Goal: Use online tool/utility: Utilize a website feature to perform a specific function

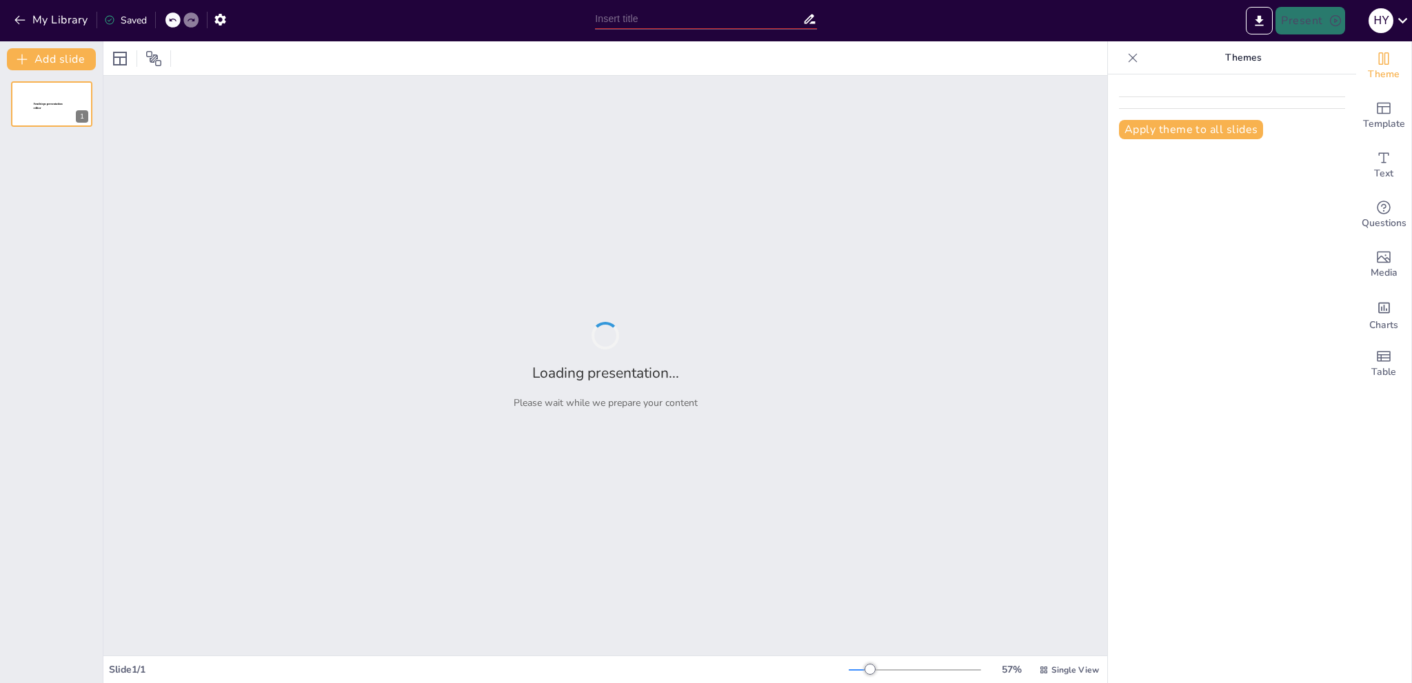
type input "Imported MC Deck_T13 MagNet.pptx"
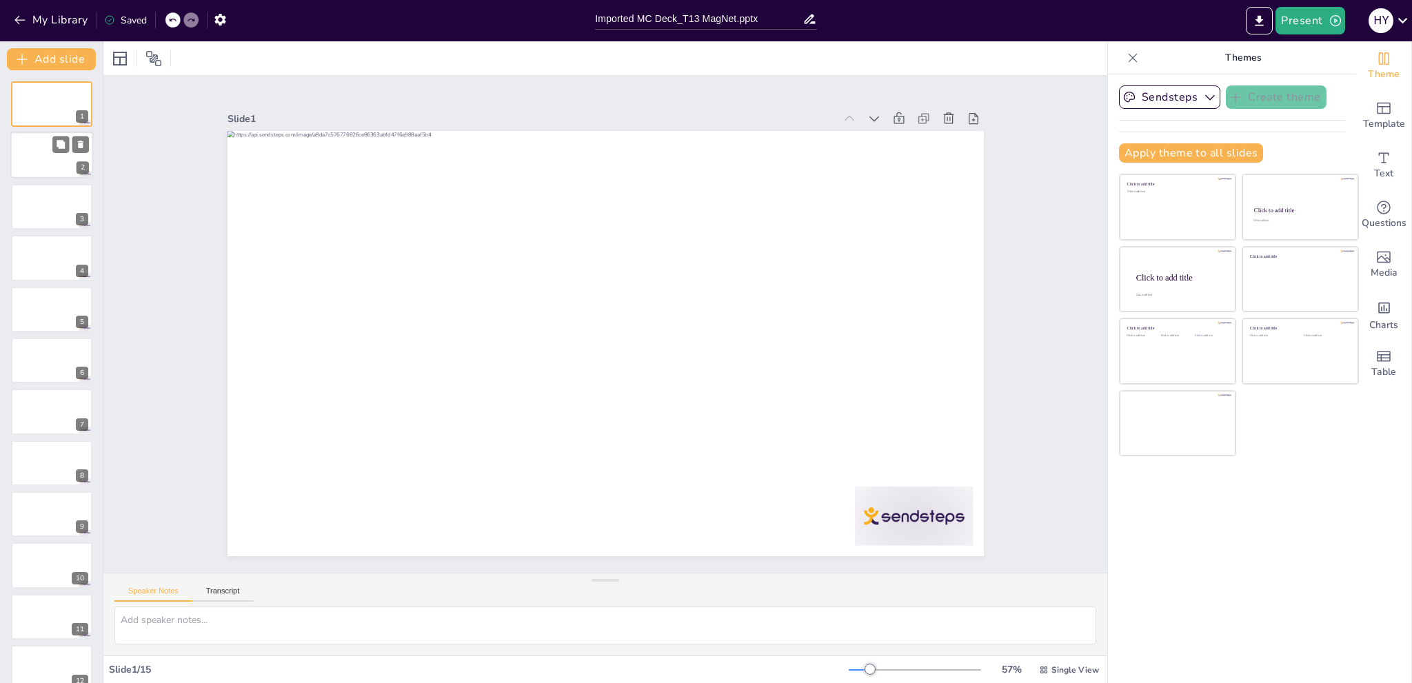
click at [32, 162] on div at bounding box center [51, 155] width 83 height 47
click at [39, 199] on div at bounding box center [51, 206] width 83 height 47
click at [43, 245] on div at bounding box center [51, 257] width 83 height 47
click at [44, 314] on div at bounding box center [51, 309] width 83 height 47
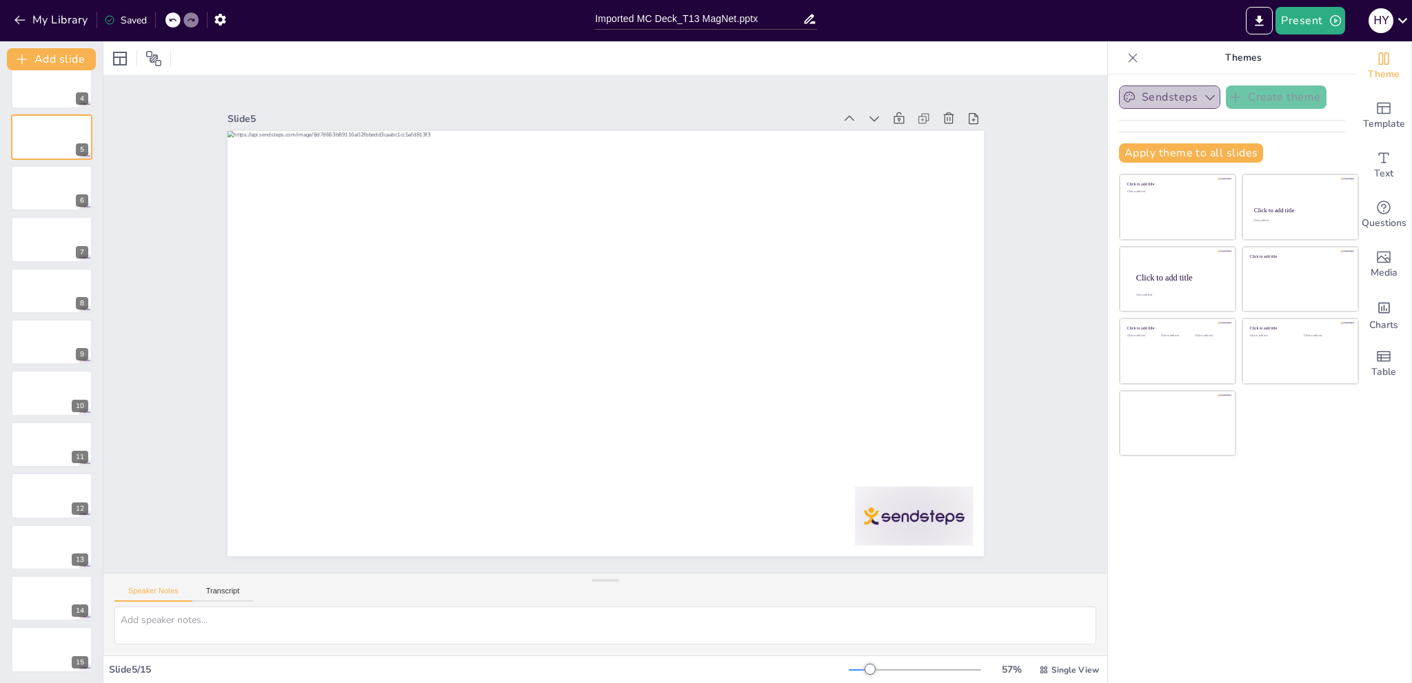
click at [1180, 92] on button "Sendsteps" at bounding box center [1169, 96] width 101 height 23
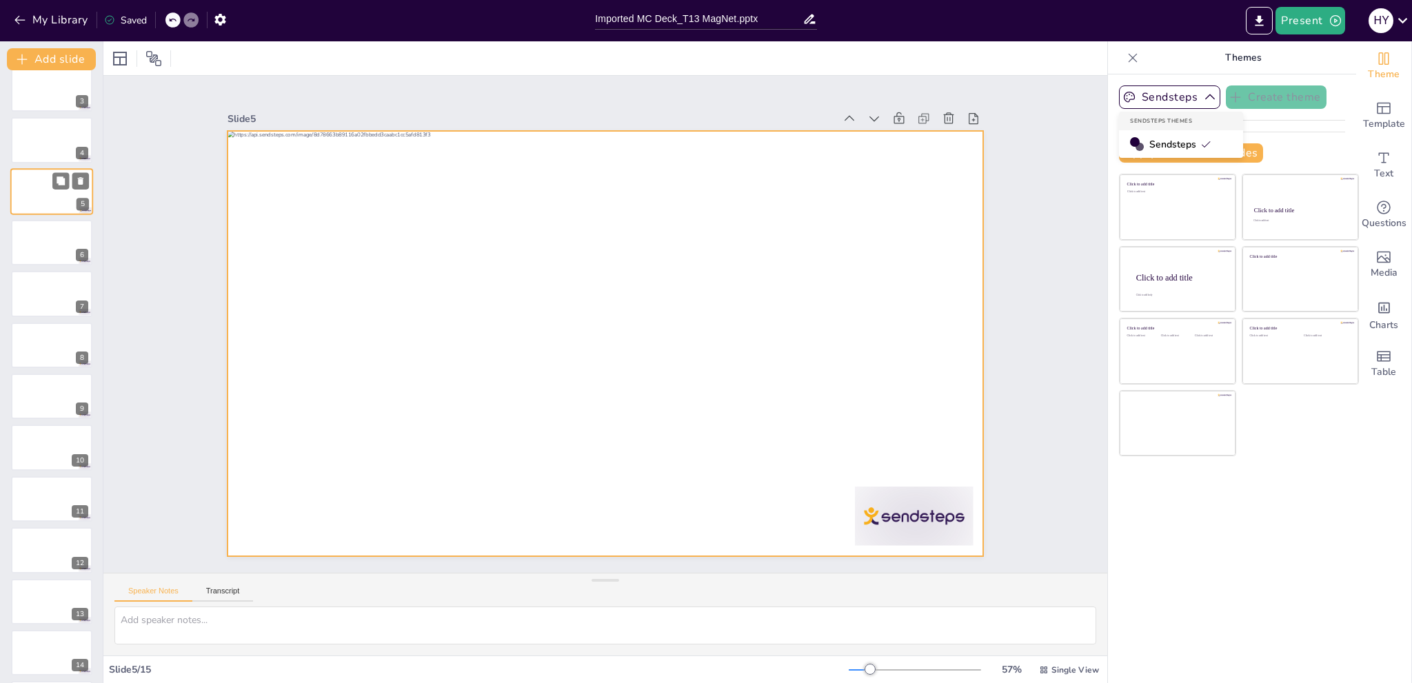
scroll to position [0, 0]
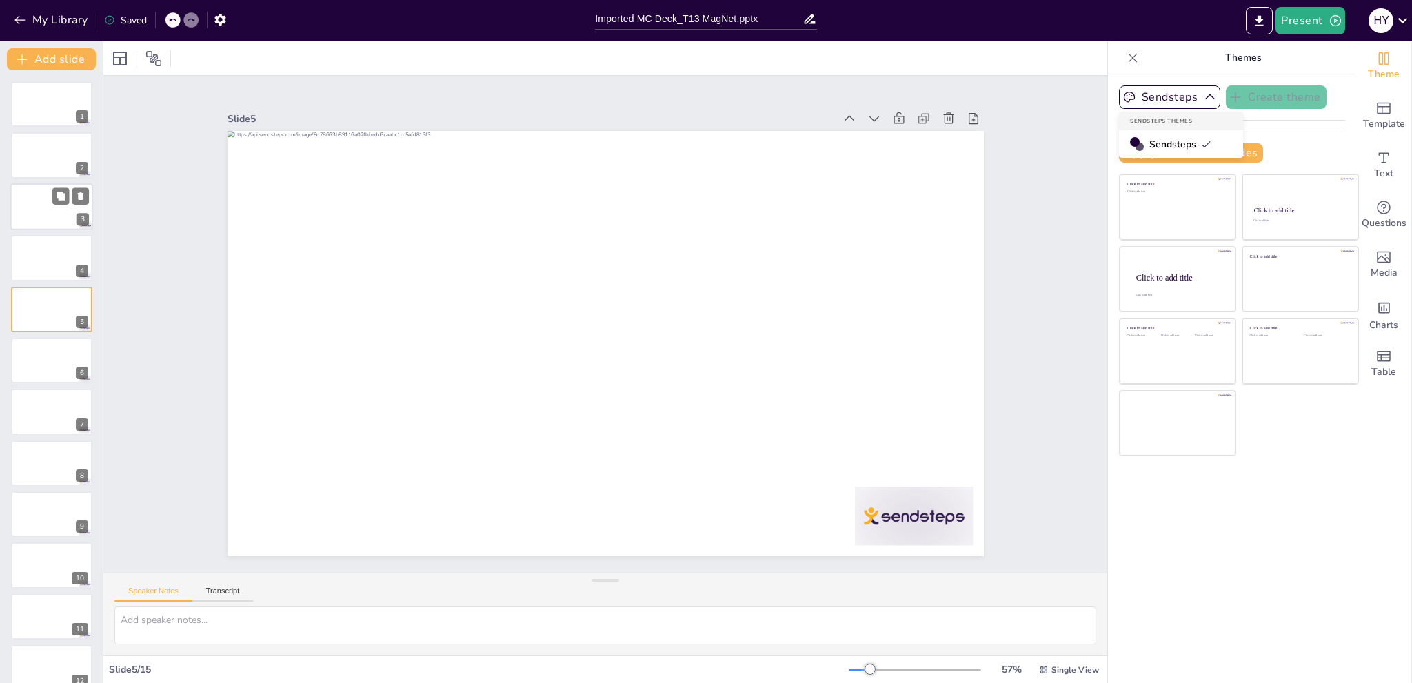
click at [39, 212] on div at bounding box center [51, 206] width 83 height 47
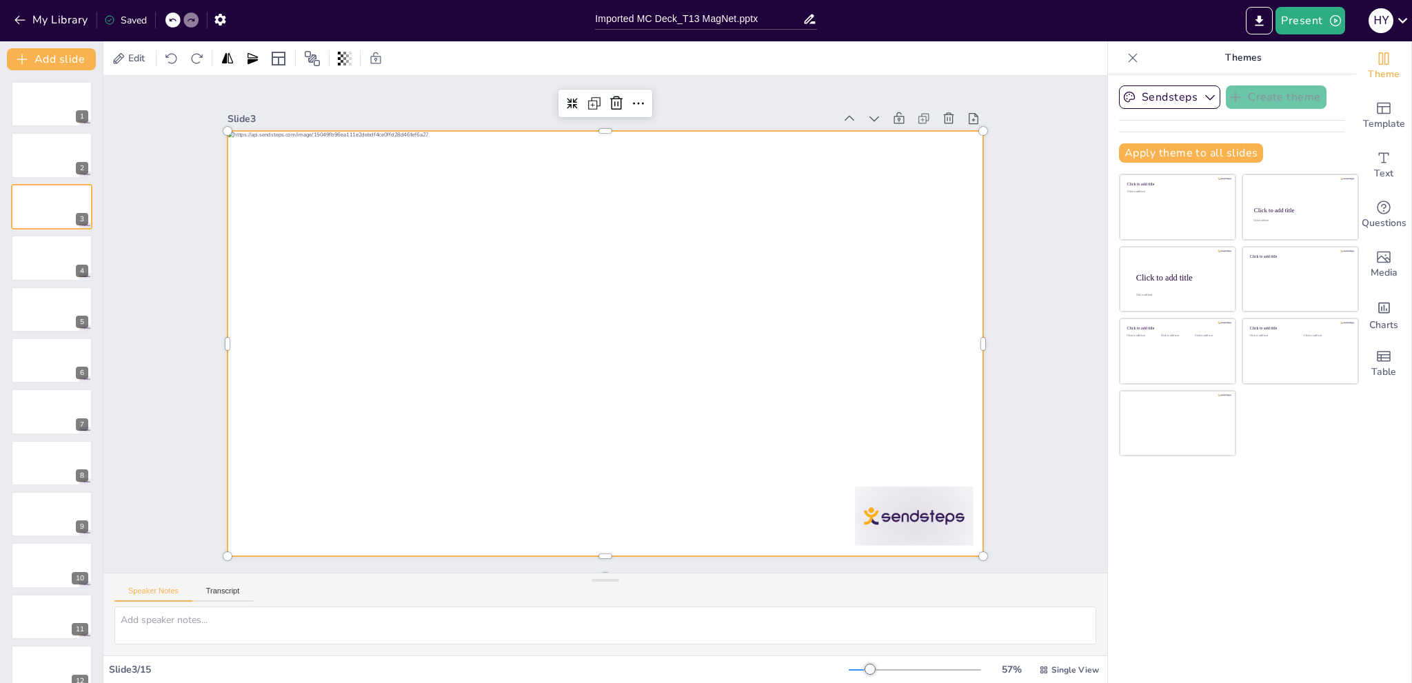
click at [502, 272] on div at bounding box center [587, 330] width 638 height 851
click at [1378, 213] on icon "Get real-time input from your audience" at bounding box center [1383, 207] width 17 height 17
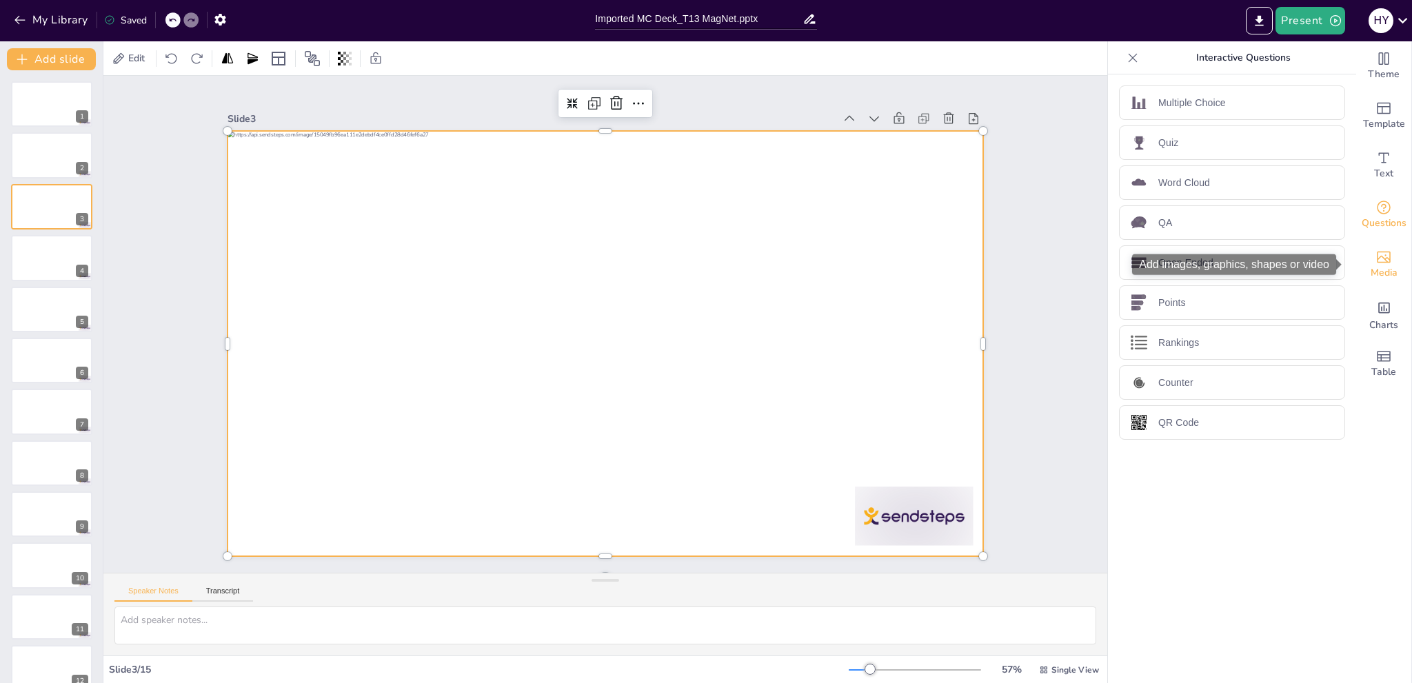
click at [1376, 273] on span "Media" at bounding box center [1384, 272] width 27 height 15
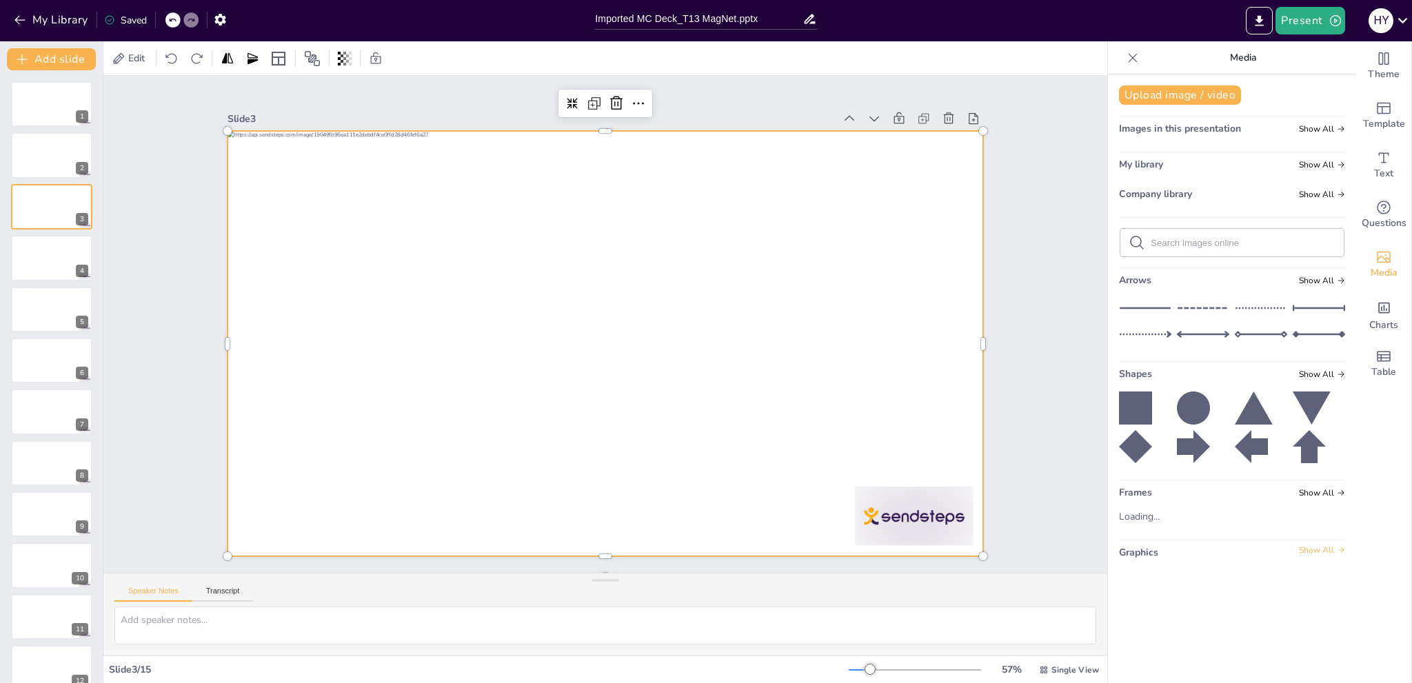
click at [1304, 552] on span "Show All" at bounding box center [1322, 550] width 46 height 10
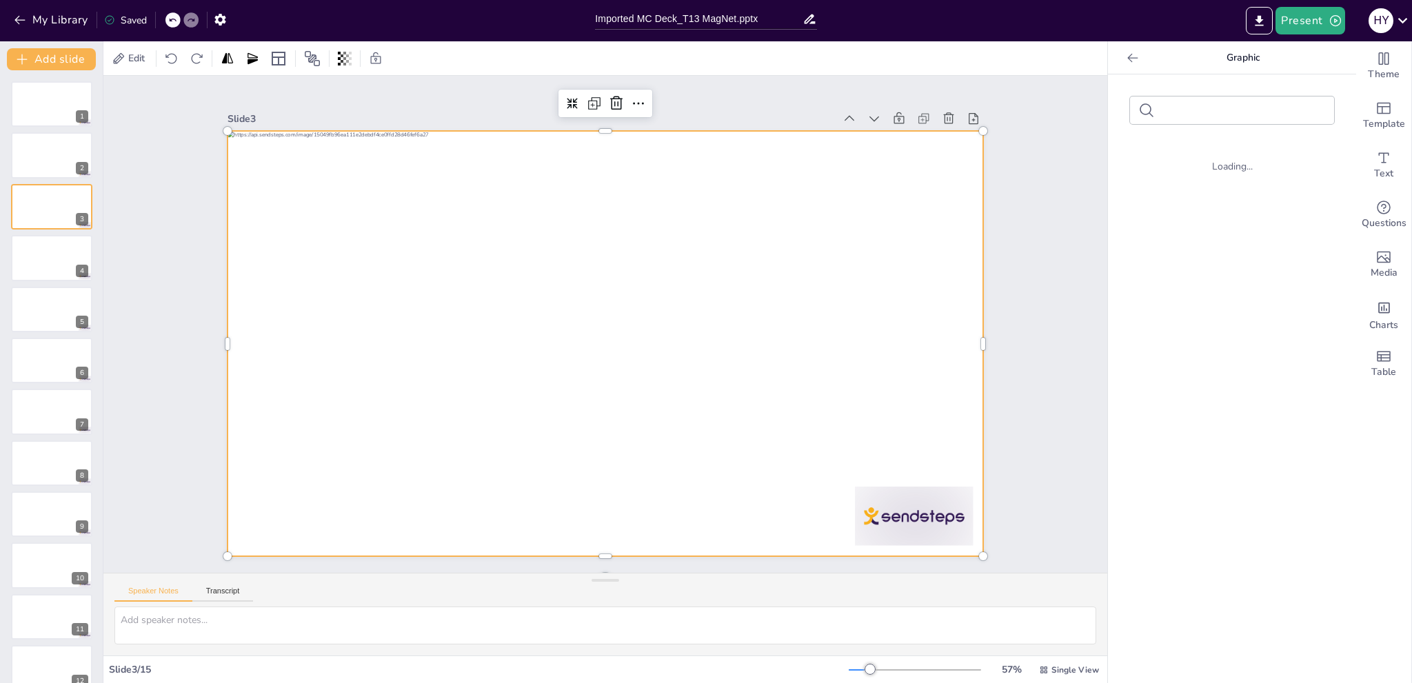
click at [1192, 112] on input "text" at bounding box center [1242, 110] width 165 height 10
type input "startup"
click at [1138, 110] on icon at bounding box center [1146, 110] width 17 height 17
click at [1208, 114] on input "startup" at bounding box center [1242, 110] width 165 height 10
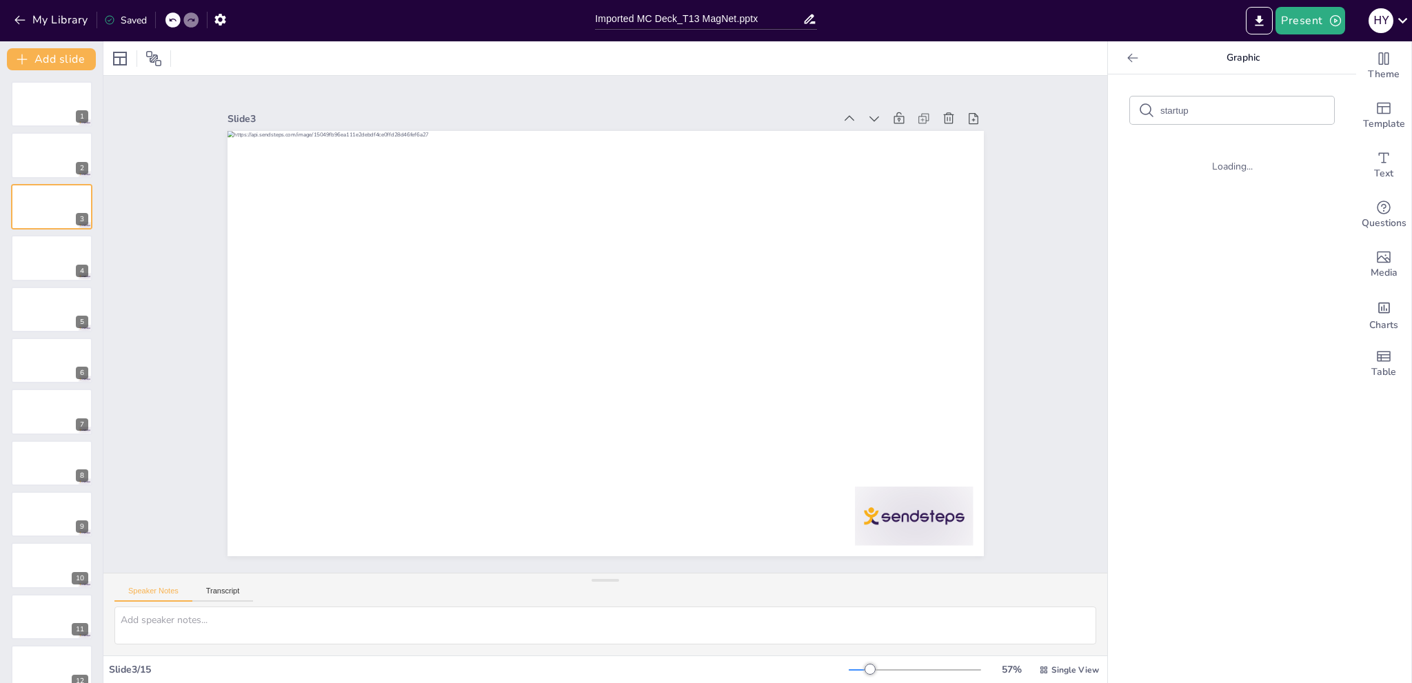
click at [1183, 112] on input "startup" at bounding box center [1242, 110] width 165 height 10
drag, startPoint x: 1190, startPoint y: 111, endPoint x: 1120, endPoint y: 114, distance: 69.7
click at [1130, 114] on div "startup" at bounding box center [1232, 111] width 204 height 28
click at [22, 259] on div at bounding box center [51, 257] width 83 height 47
click at [1127, 57] on icon at bounding box center [1132, 57] width 10 height 9
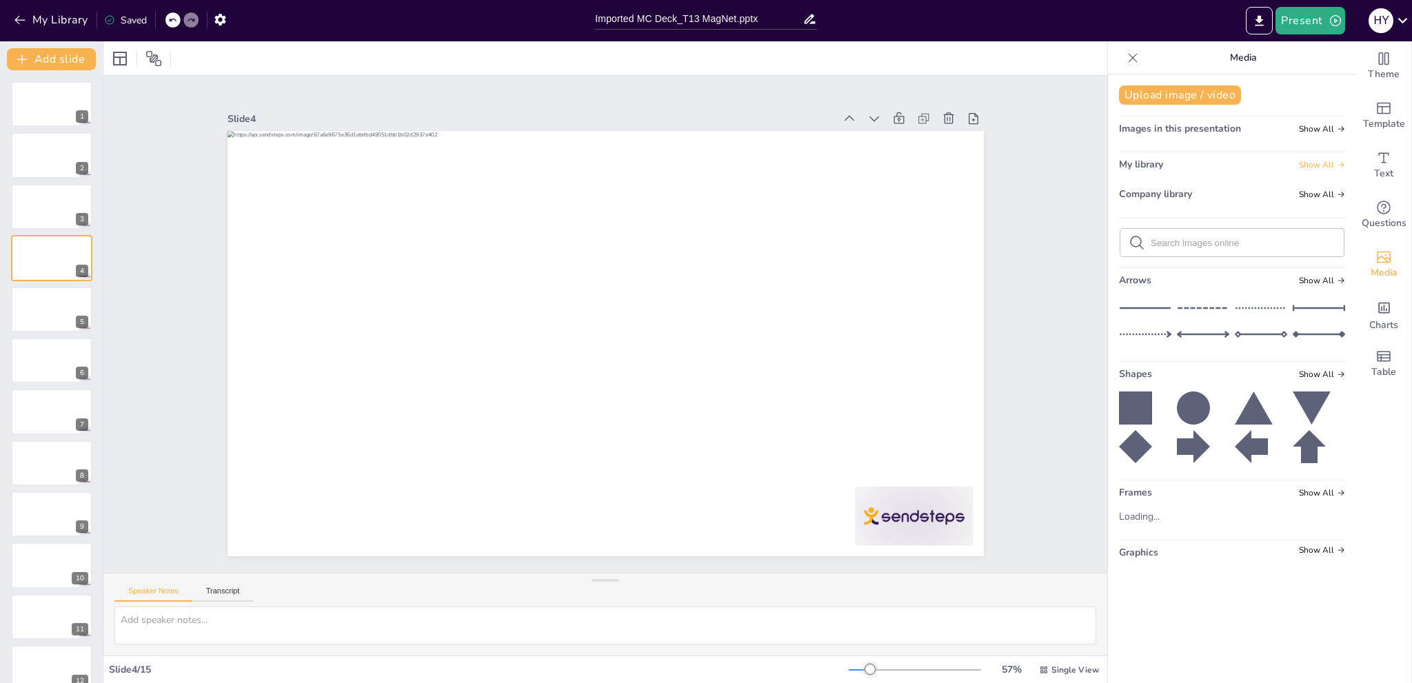
click at [1304, 160] on span "Show All" at bounding box center [1322, 165] width 46 height 10
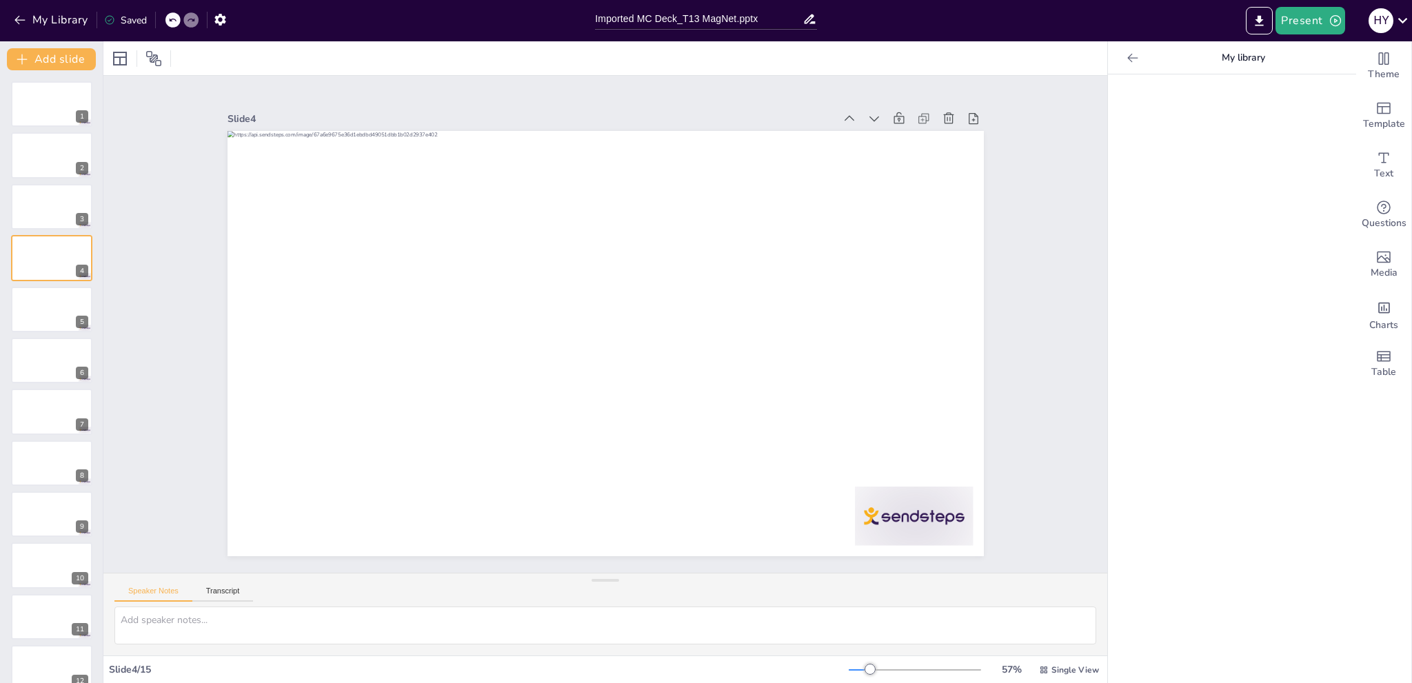
click at [1126, 58] on icon at bounding box center [1133, 58] width 14 height 14
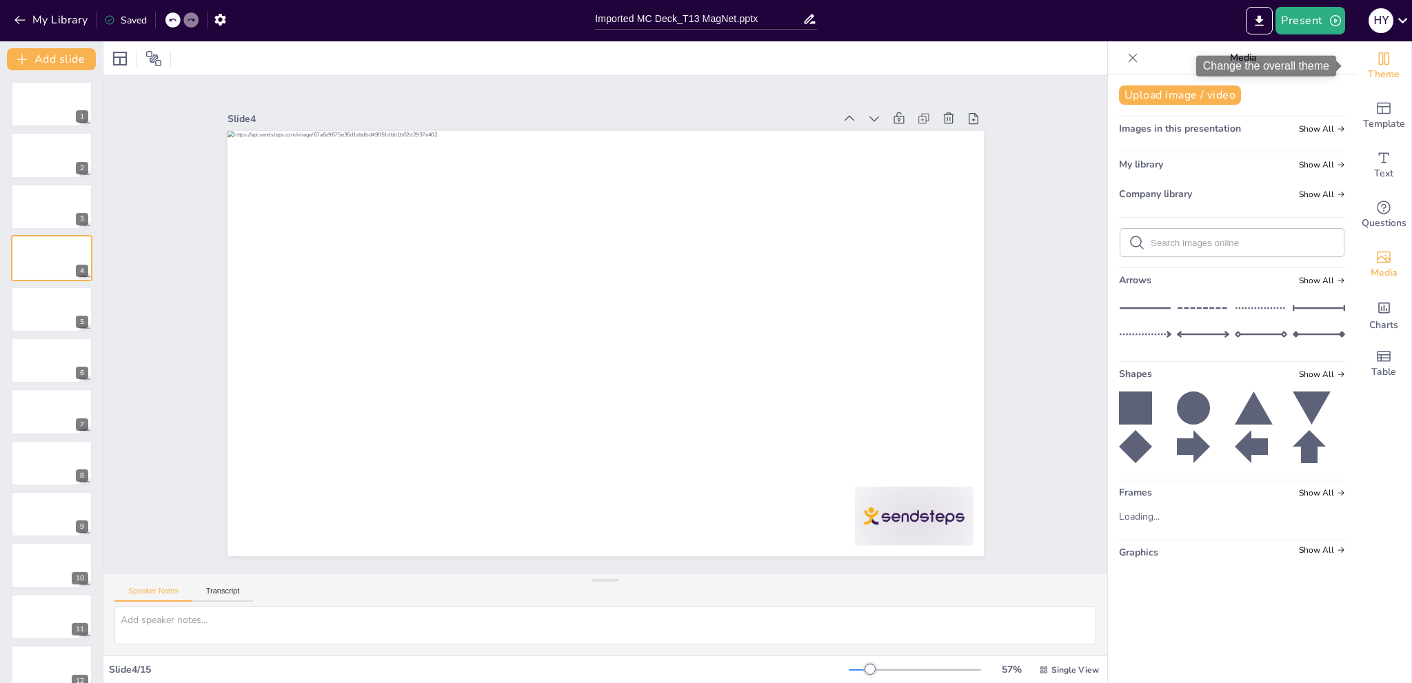
click at [1375, 68] on span "Theme" at bounding box center [1384, 74] width 32 height 15
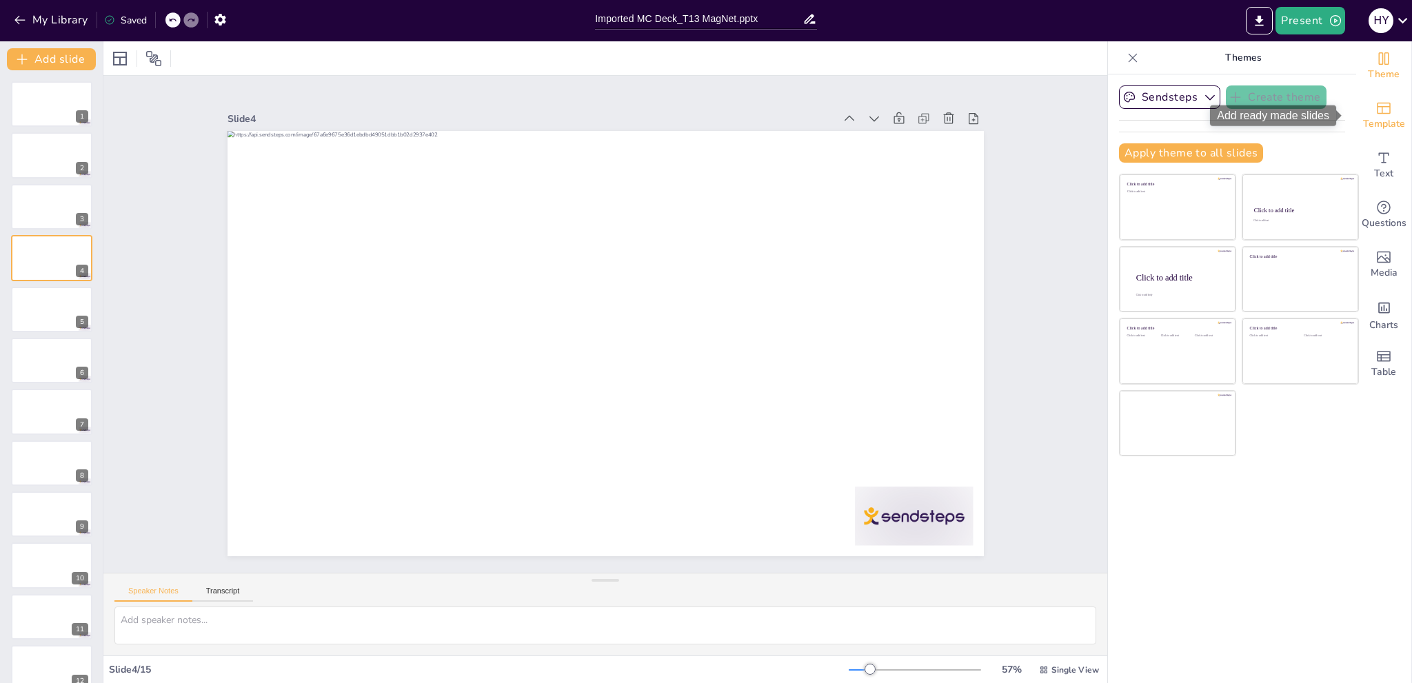
click at [1387, 114] on div "Template" at bounding box center [1383, 116] width 55 height 50
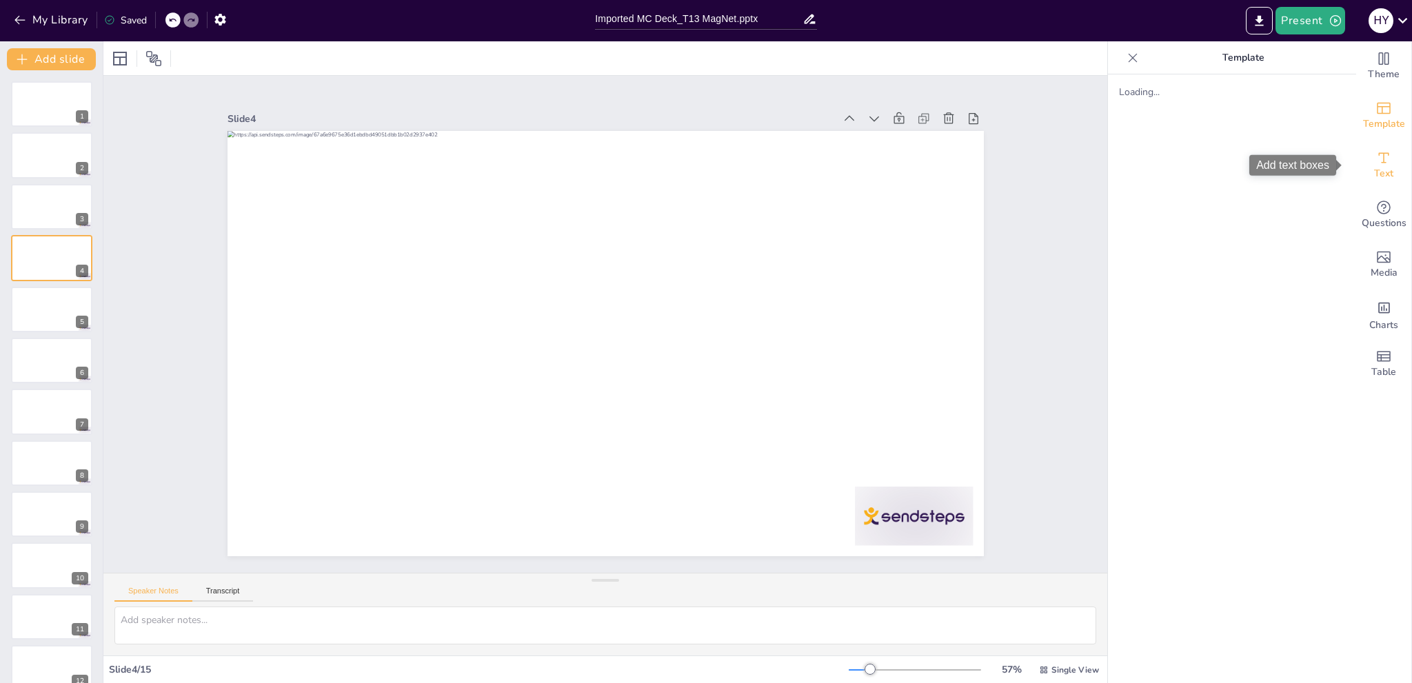
click at [1375, 163] on icon "Add text boxes" at bounding box center [1383, 158] width 17 height 17
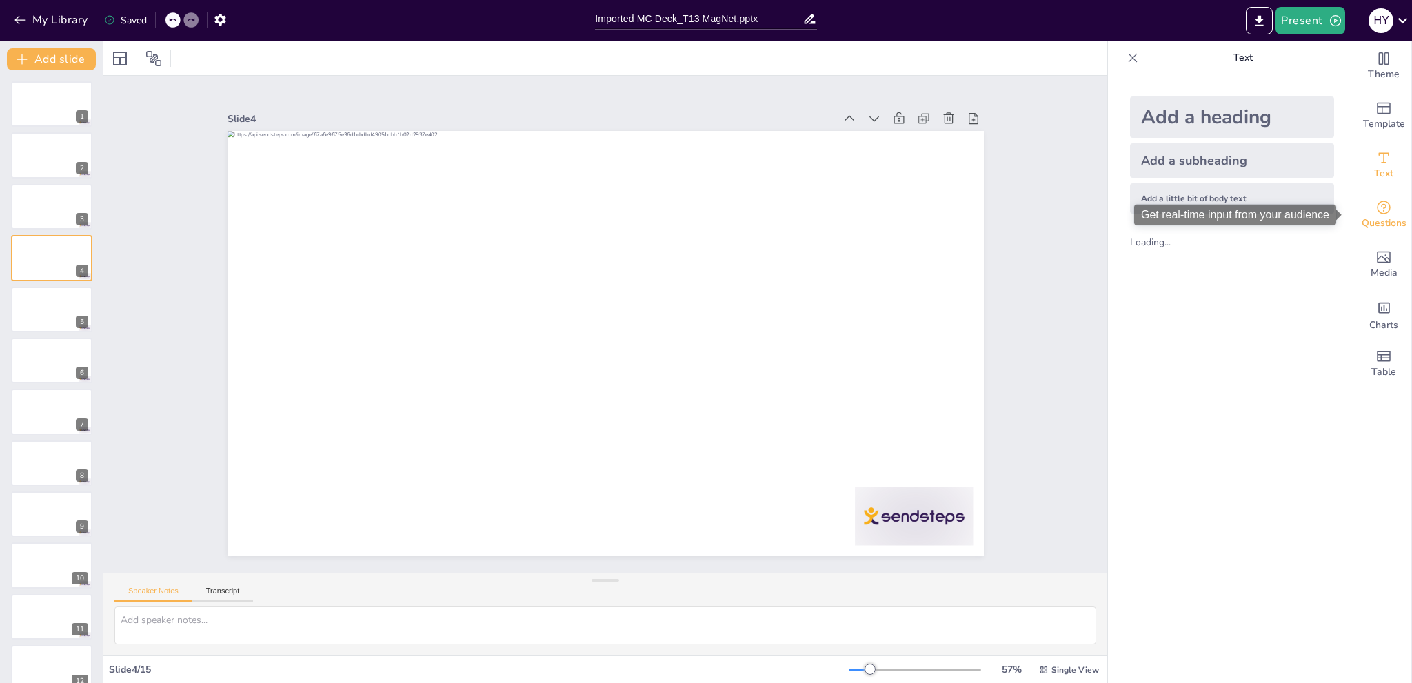
click at [1375, 210] on icon "Get real-time input from your audience" at bounding box center [1383, 207] width 17 height 17
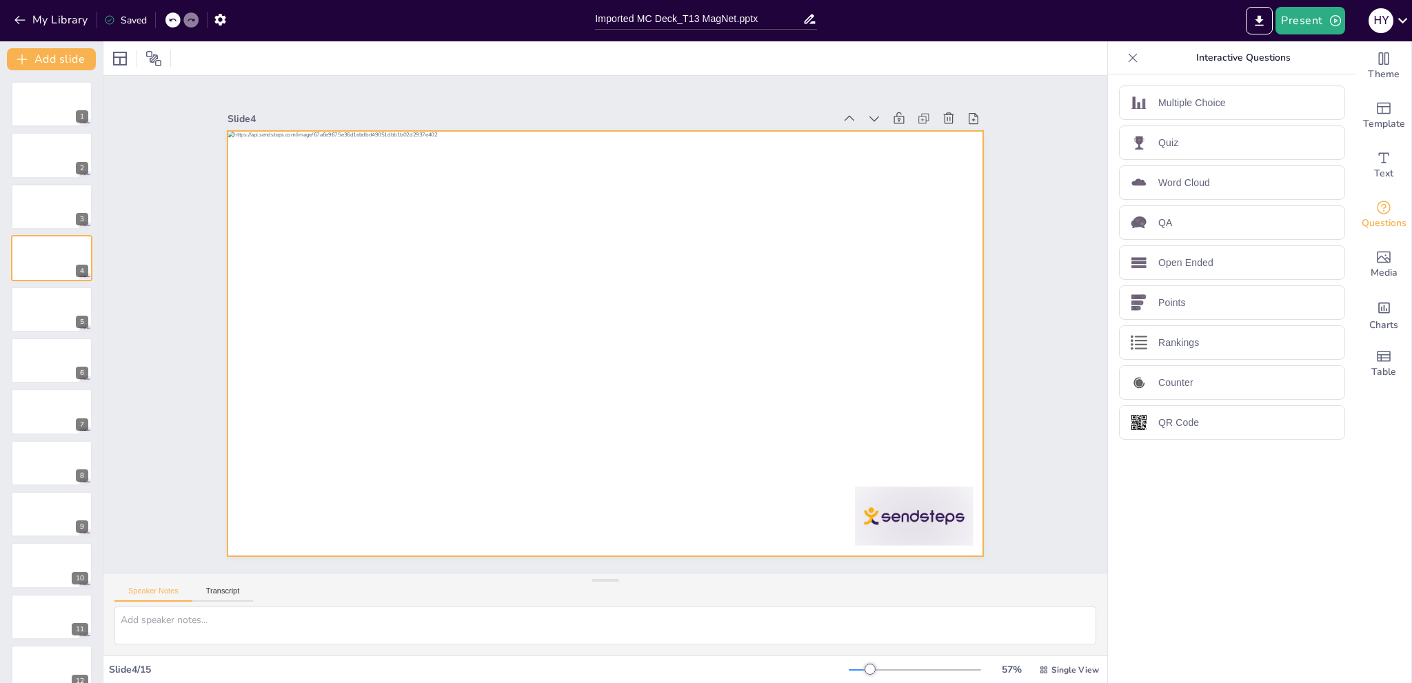
click at [342, 386] on div at bounding box center [599, 342] width 851 height 638
click at [378, 369] on div at bounding box center [599, 342] width 851 height 638
click at [385, 410] on div at bounding box center [587, 318] width 638 height 851
click at [385, 410] on div at bounding box center [595, 341] width 867 height 747
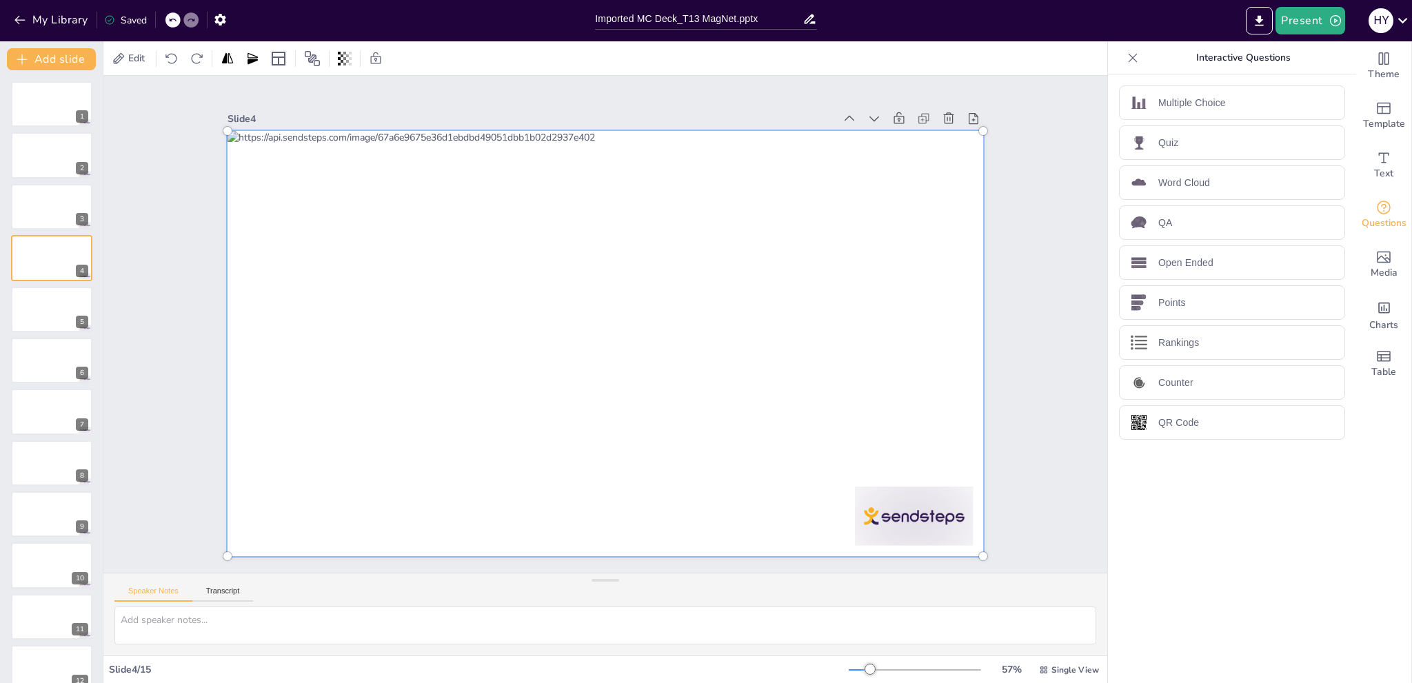
click at [377, 406] on div at bounding box center [601, 343] width 848 height 593
click at [314, 151] on div at bounding box center [589, 335] width 811 height 885
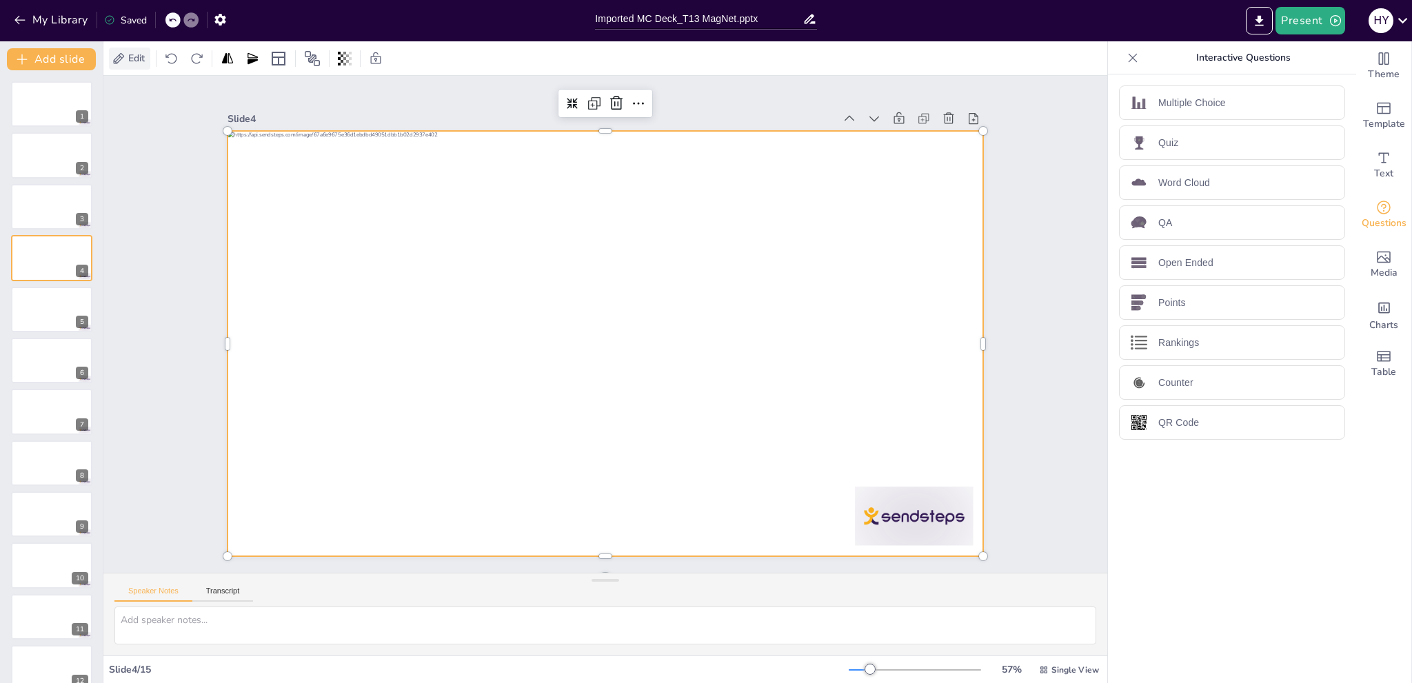
click at [133, 52] on span "Edit" at bounding box center [136, 58] width 22 height 13
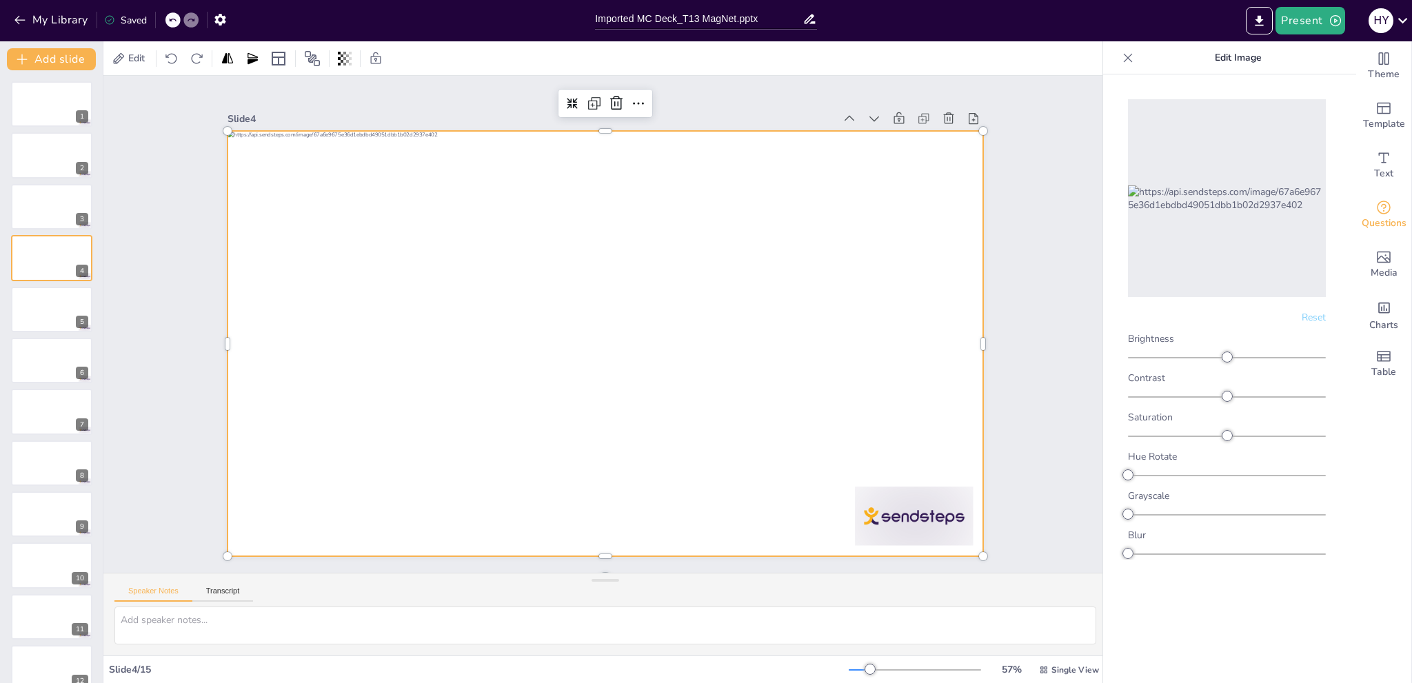
click at [361, 218] on div at bounding box center [595, 341] width 867 height 746
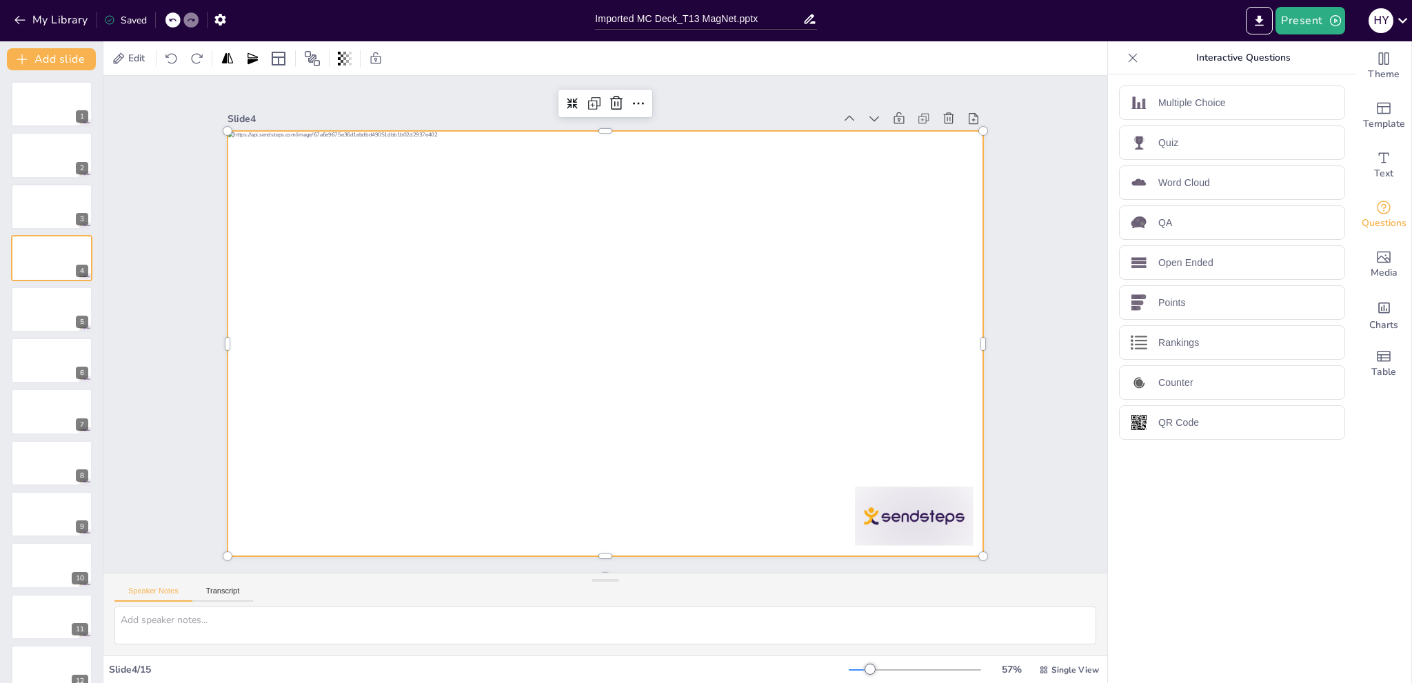
click at [394, 241] on div at bounding box center [603, 343] width 796 height 502
click at [1379, 162] on icon "Add text boxes" at bounding box center [1384, 157] width 10 height 10
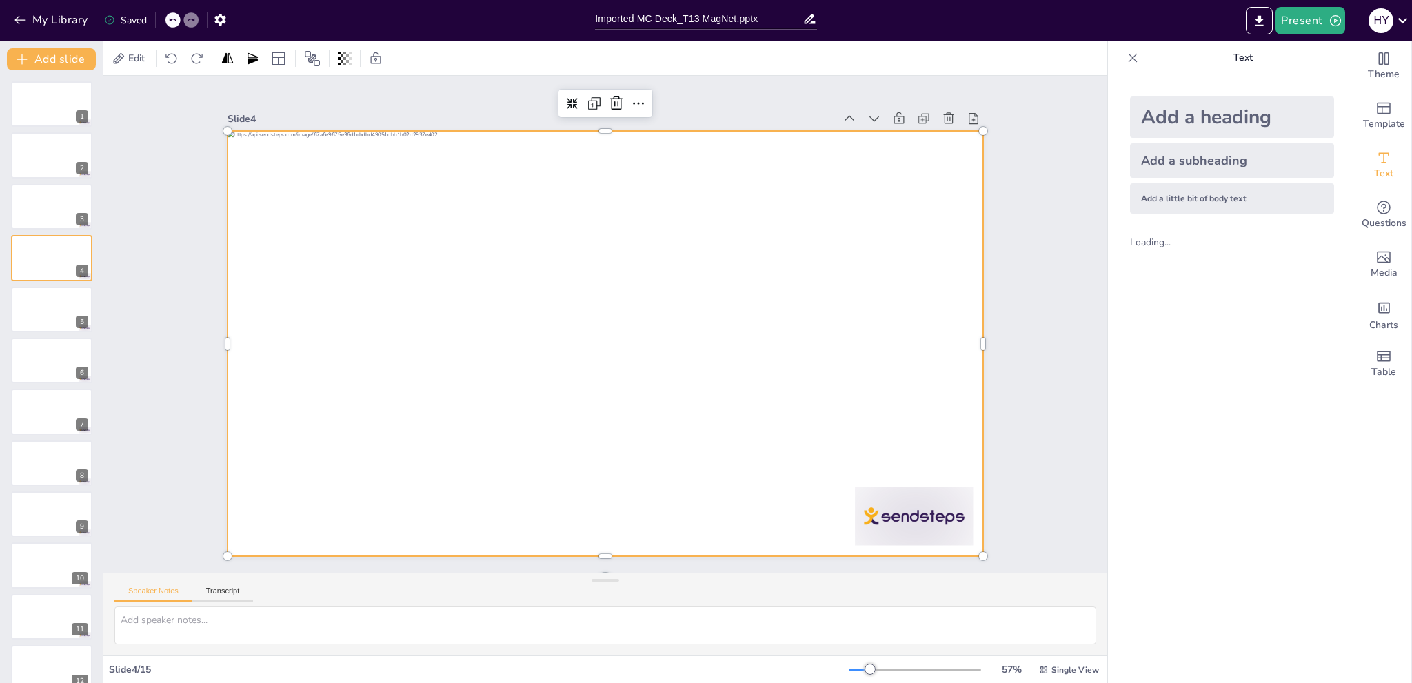
click at [362, 259] on div at bounding box center [588, 332] width 696 height 864
click at [375, 245] on div at bounding box center [603, 343] width 796 height 503
click at [318, 151] on div at bounding box center [606, 304] width 756 height 425
click at [130, 59] on span "Edit" at bounding box center [136, 58] width 22 height 13
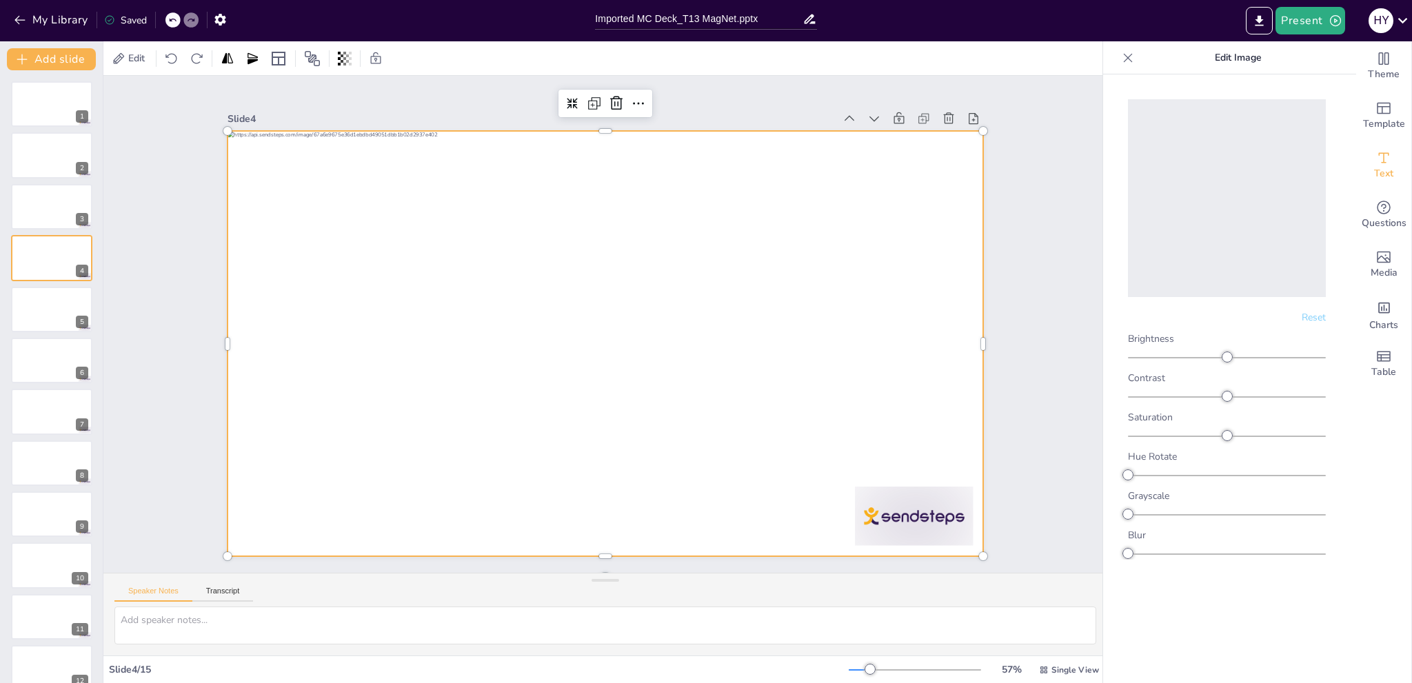
click at [1227, 199] on img at bounding box center [1227, 199] width 0 height 0
click at [705, 467] on div at bounding box center [599, 342] width 851 height 638
